Goal: Transaction & Acquisition: Purchase product/service

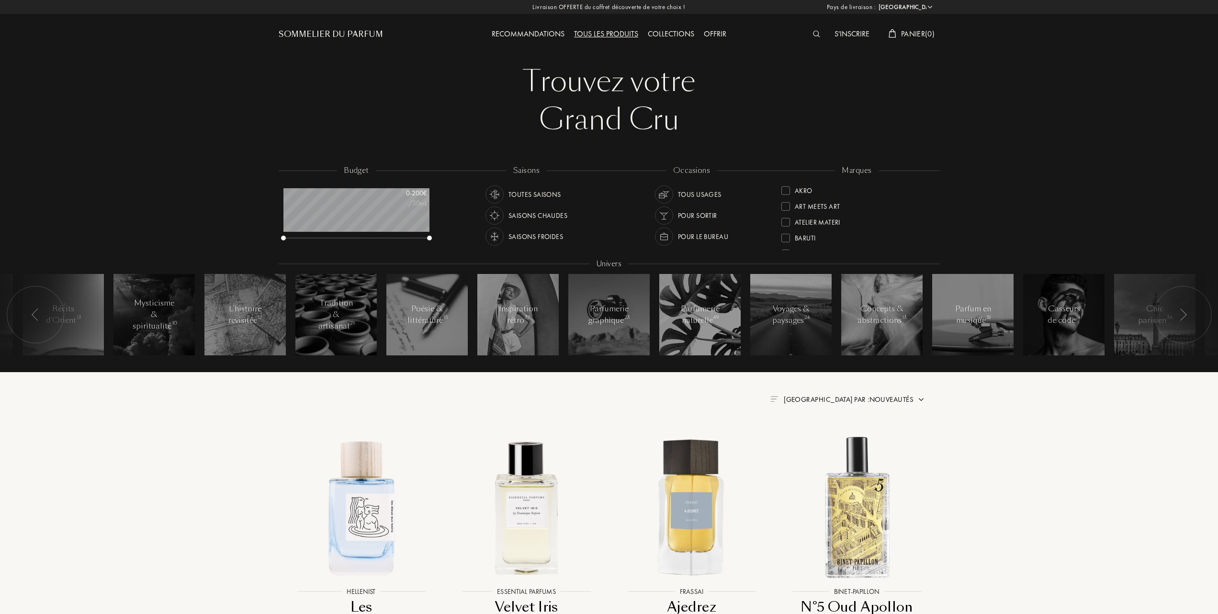
select select "FR"
click at [787, 218] on div at bounding box center [786, 220] width 9 height 9
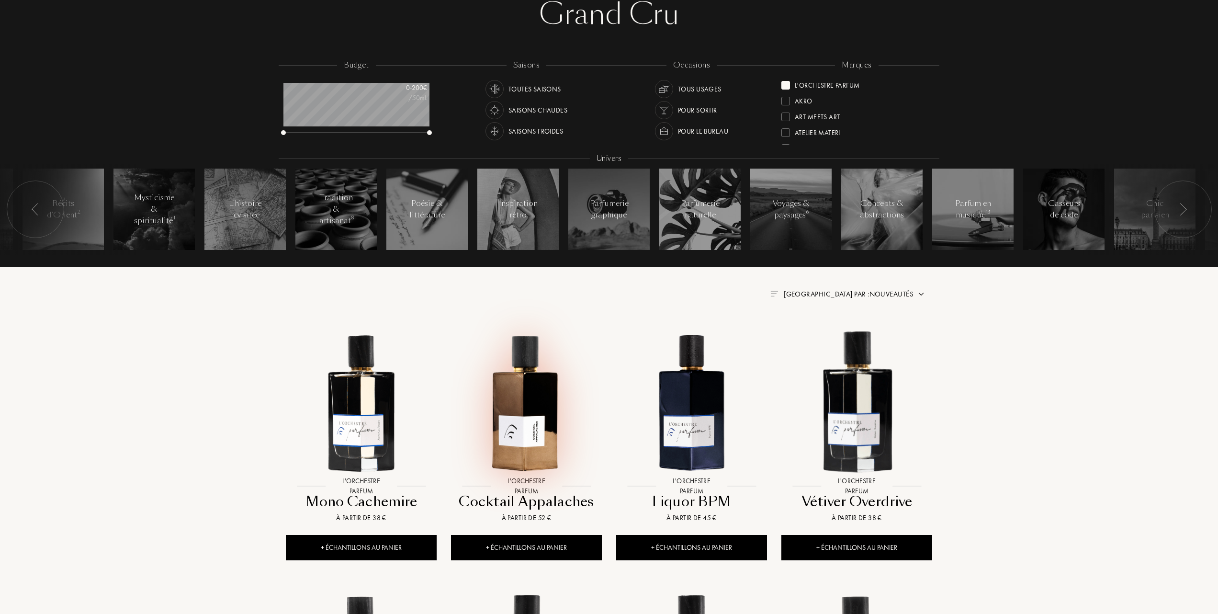
scroll to position [127, 0]
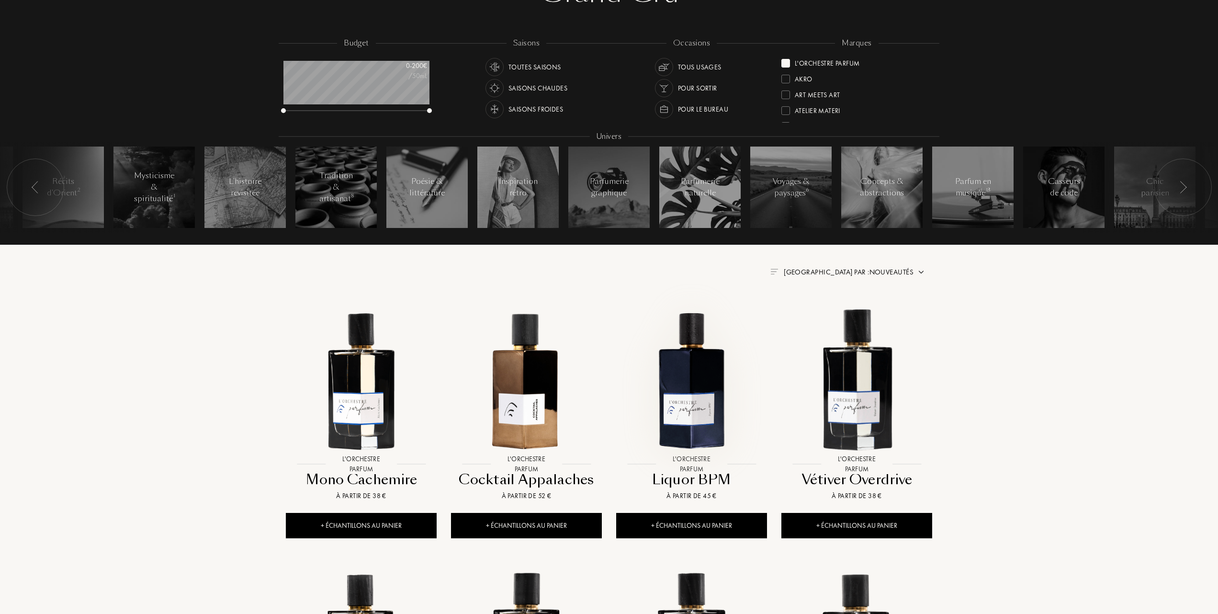
click at [688, 377] on img at bounding box center [691, 379] width 149 height 149
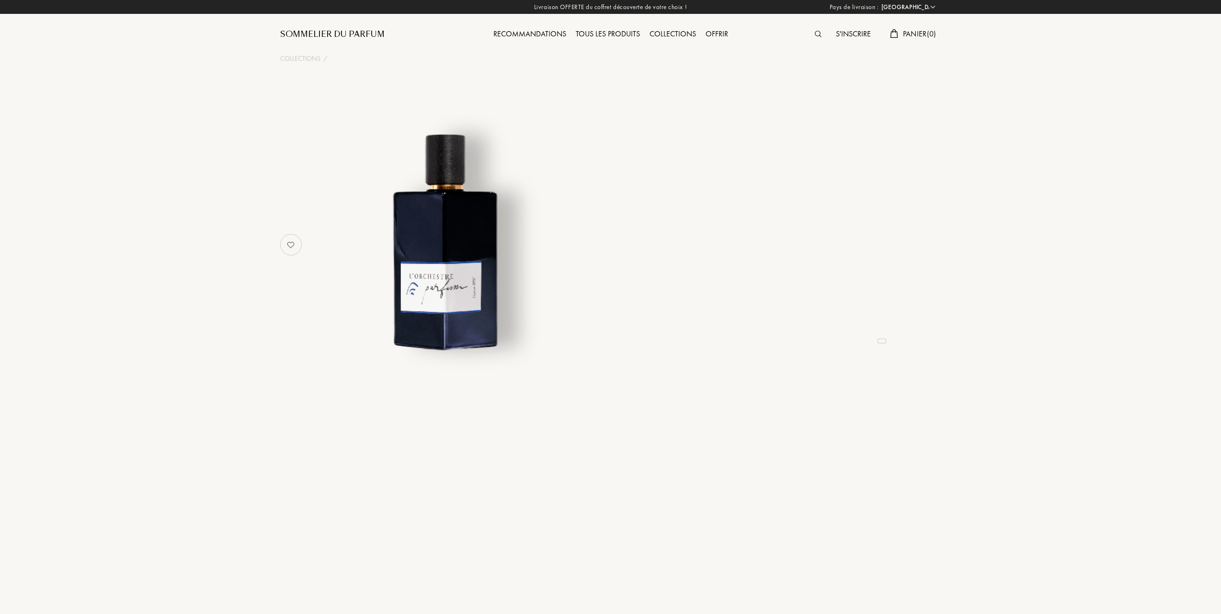
select select "FR"
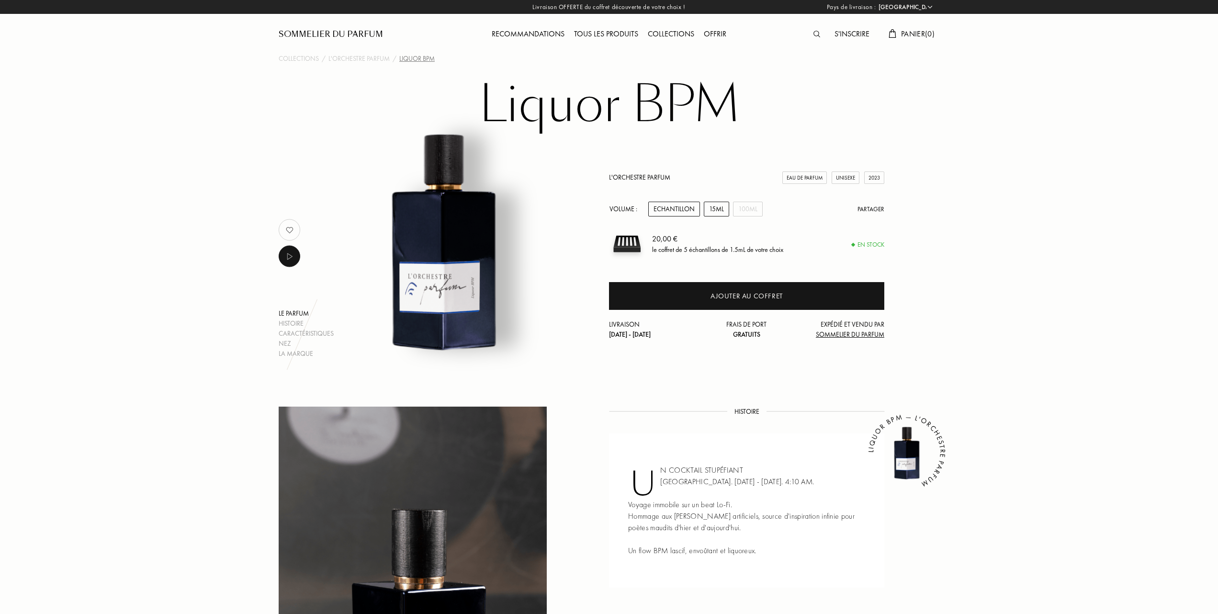
click at [720, 207] on div "15mL" at bounding box center [716, 209] width 25 height 15
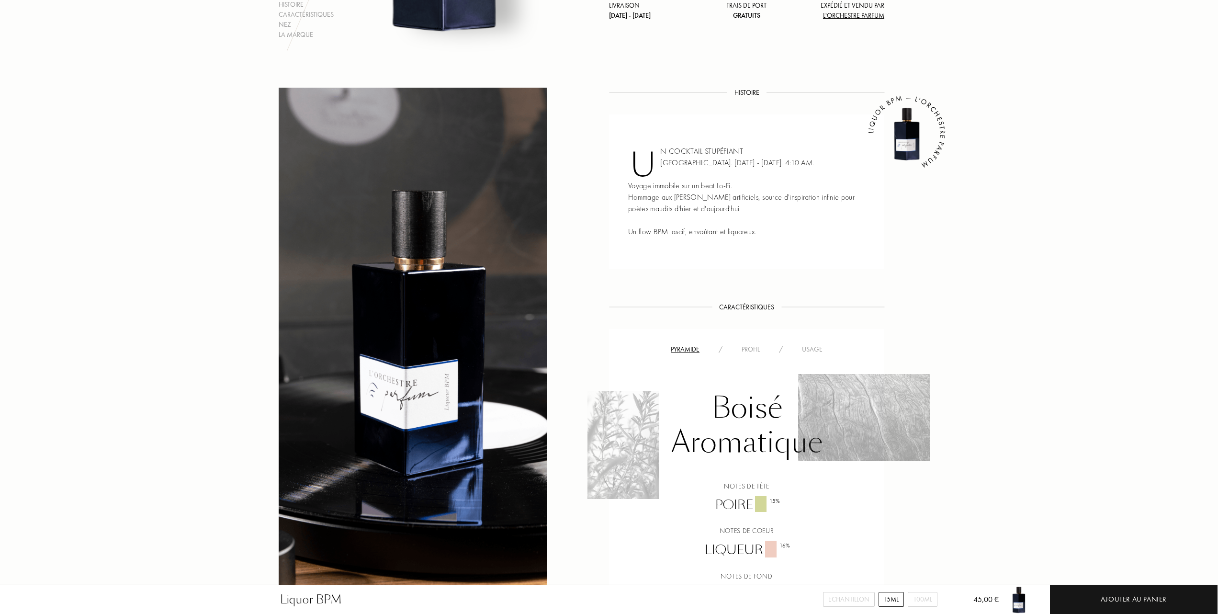
scroll to position [383, 0]
